Goal: Task Accomplishment & Management: Use online tool/utility

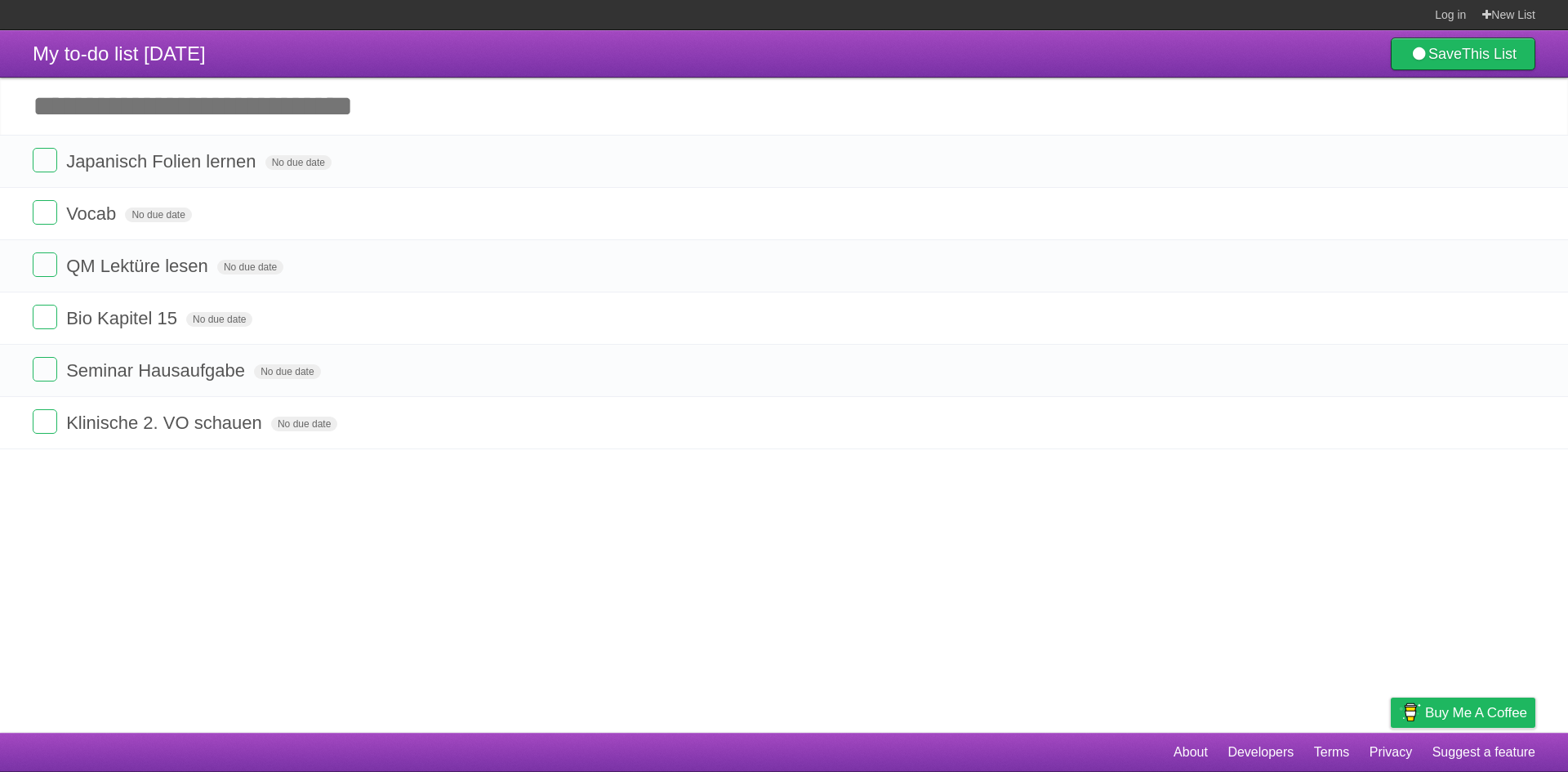
click at [228, 101] on input "Add another task" at bounding box center [784, 106] width 1568 height 57
click at [178, 100] on input "Add another task" at bounding box center [784, 106] width 1568 height 57
type input "**********"
click input "*********" at bounding box center [0, 0] width 0 height 0
drag, startPoint x: 19, startPoint y: 161, endPoint x: 24, endPoint y: 491, distance: 330.0
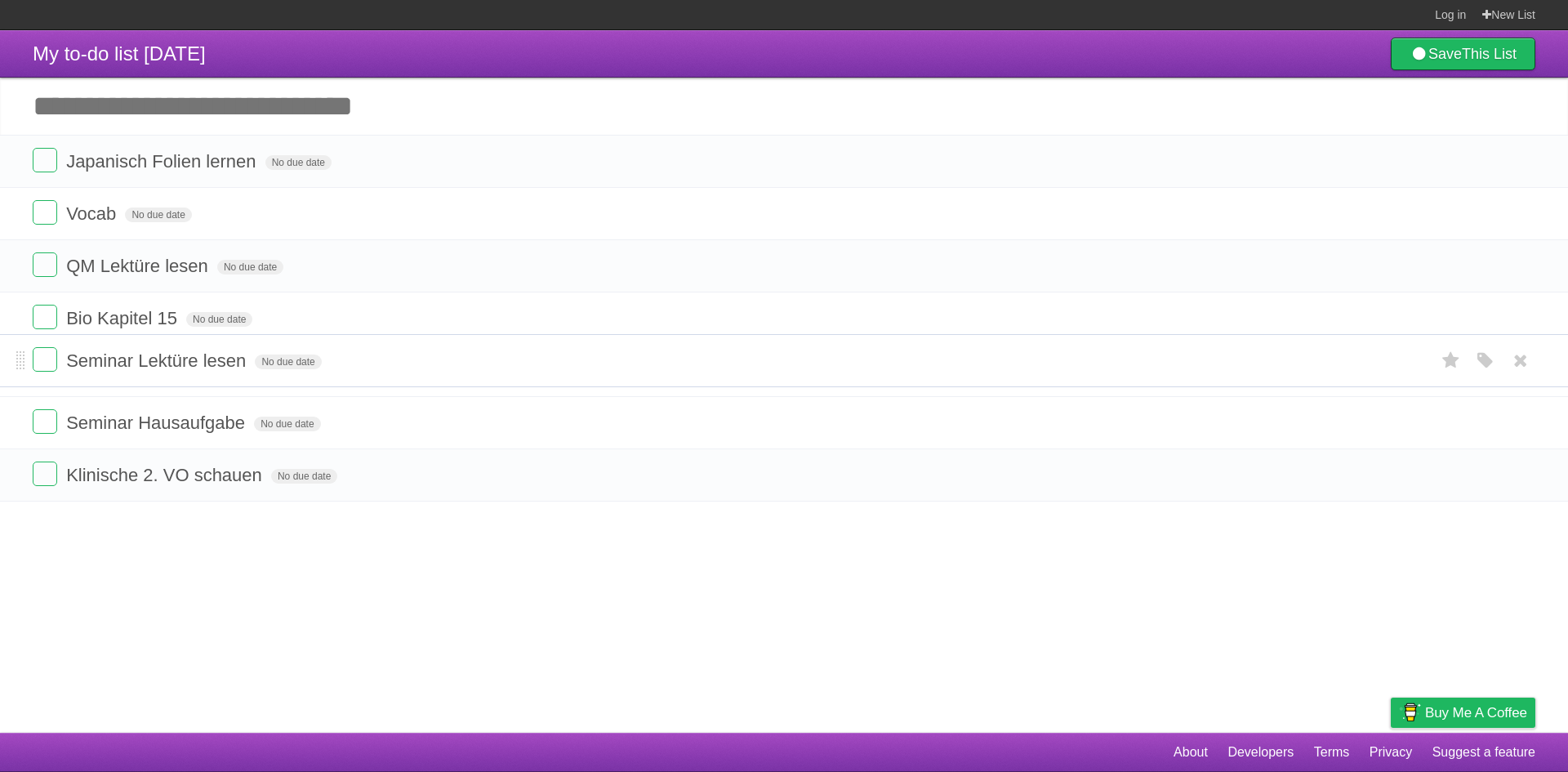
drag, startPoint x: 22, startPoint y: 477, endPoint x: 28, endPoint y: 375, distance: 102.2
drag, startPoint x: 19, startPoint y: 481, endPoint x: 28, endPoint y: 377, distance: 104.4
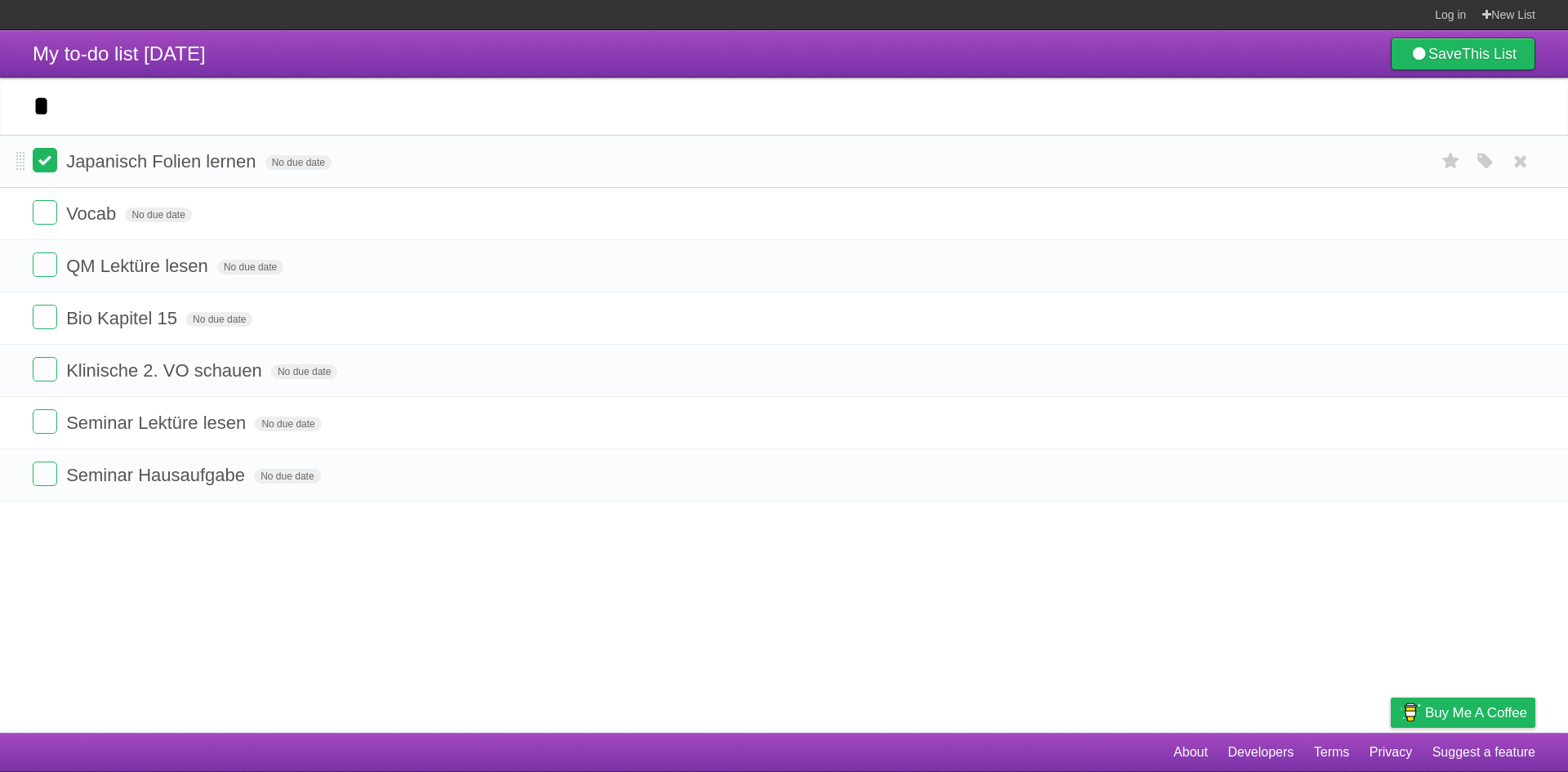
click at [45, 163] on label at bounding box center [44, 159] width 24 height 24
click at [41, 205] on label at bounding box center [44, 212] width 24 height 24
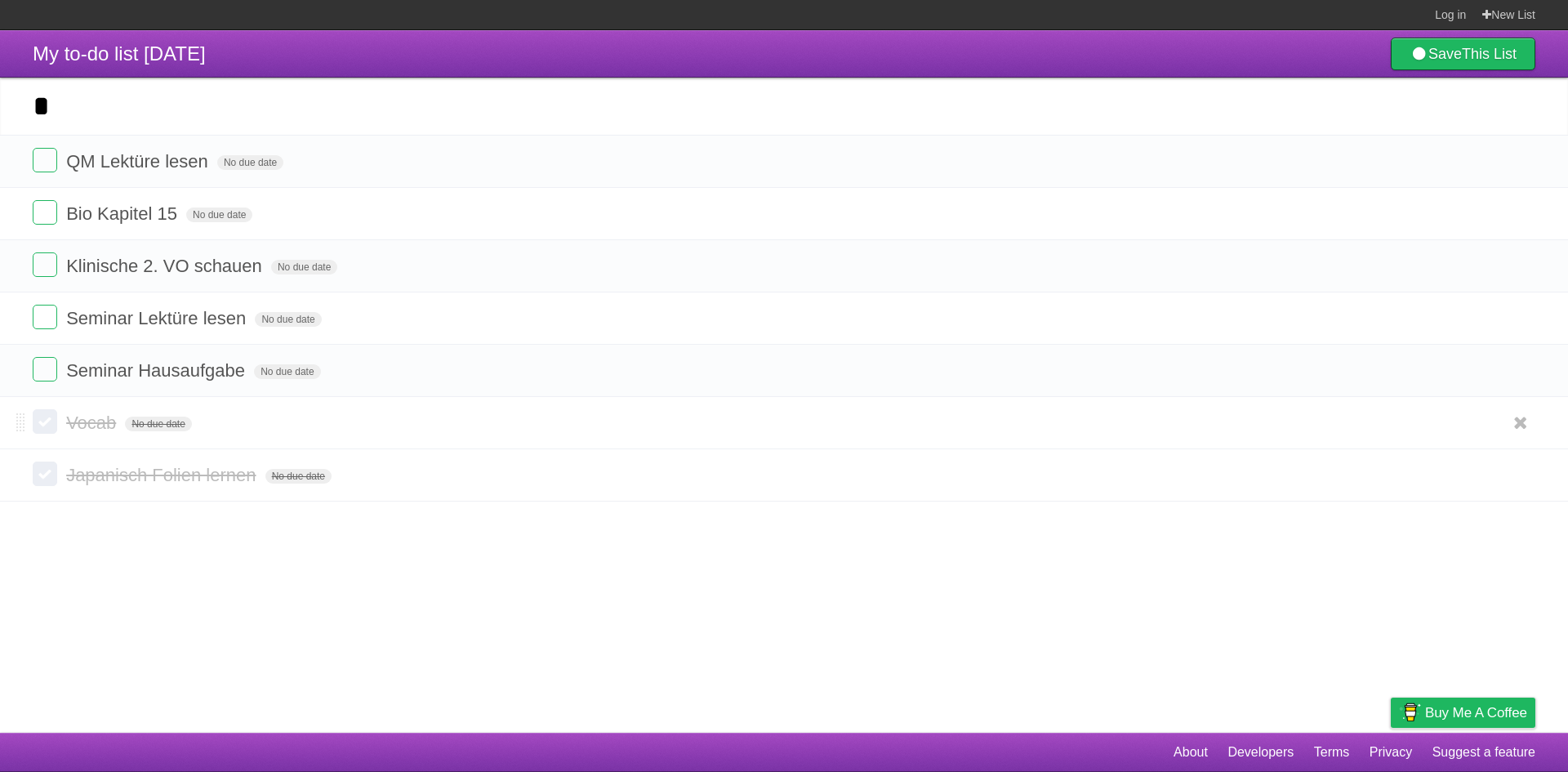
click at [49, 426] on label at bounding box center [44, 421] width 24 height 24
click at [49, 478] on label at bounding box center [44, 474] width 24 height 24
